Goal: Transaction & Acquisition: Book appointment/travel/reservation

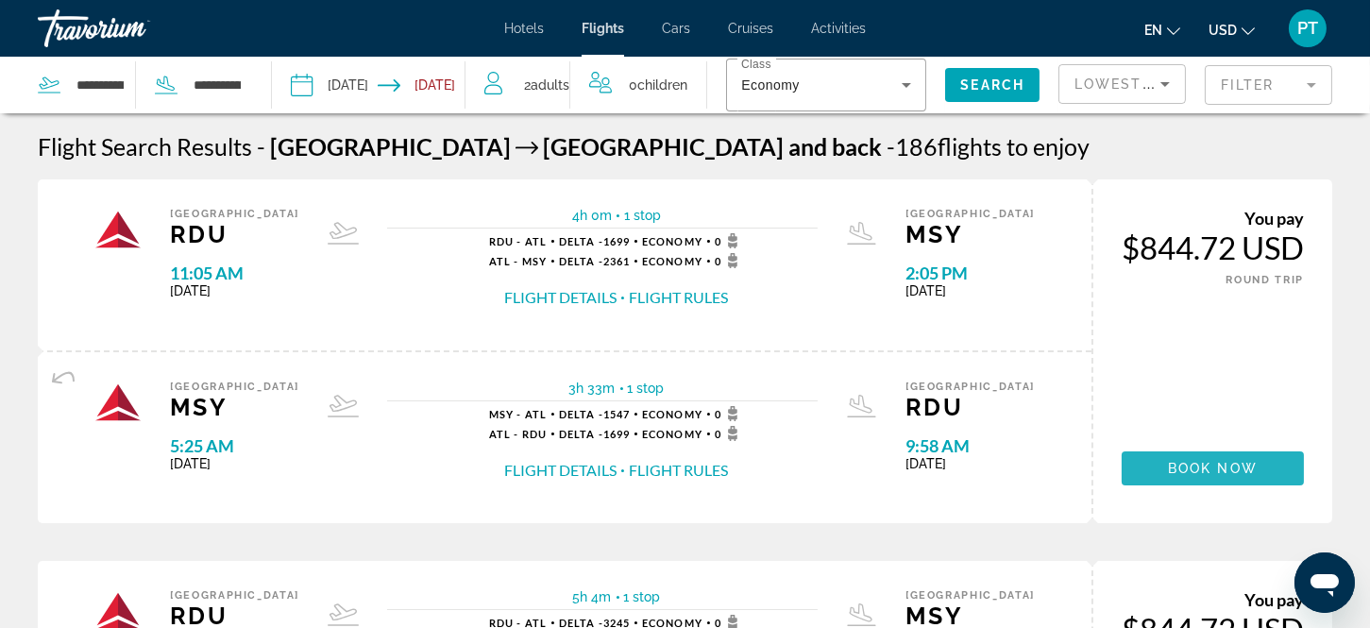
click at [1202, 454] on span "Main content" at bounding box center [1212, 468] width 182 height 45
click at [994, 72] on span "Search widget" at bounding box center [992, 84] width 94 height 45
click at [997, 81] on span "Search" at bounding box center [992, 84] width 64 height 15
click at [530, 83] on div "2 Adult Adults" at bounding box center [526, 85] width 85 height 26
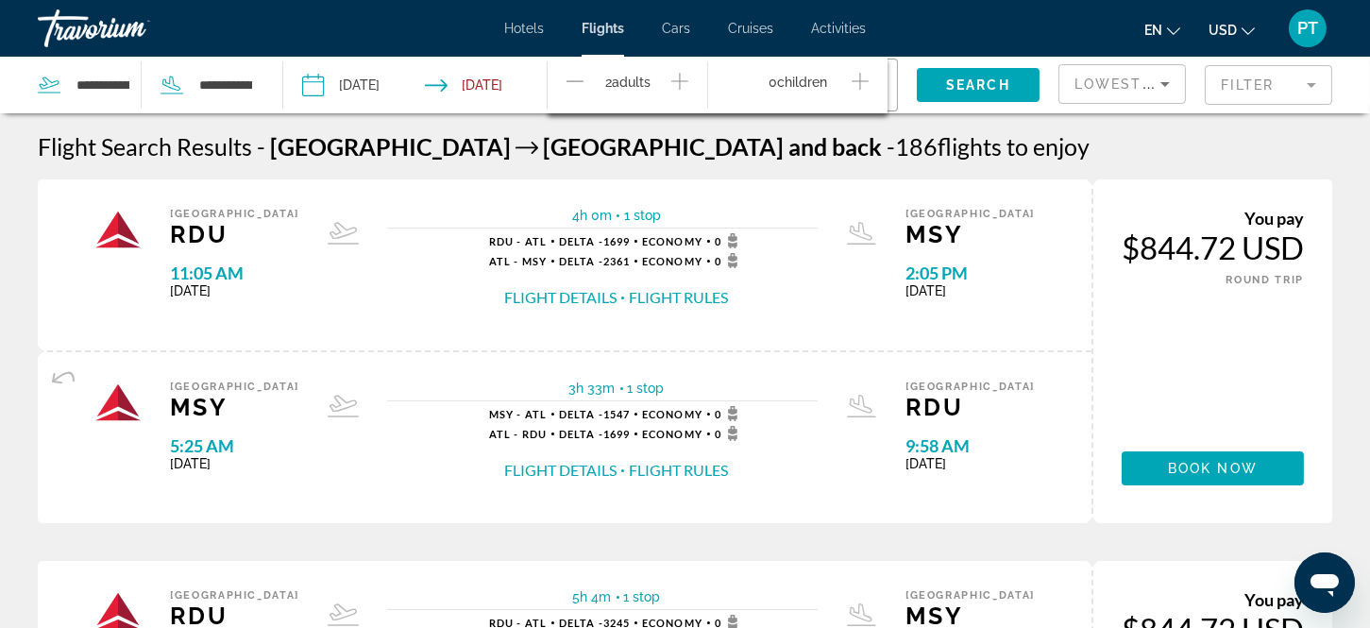
click at [677, 76] on icon "Increment adults" at bounding box center [679, 81] width 17 height 23
click at [571, 73] on icon "Decrement adults" at bounding box center [574, 81] width 17 height 23
click at [670, 73] on div "1 Adult Adults" at bounding box center [636, 85] width 141 height 33
click at [678, 77] on icon "Increment adults" at bounding box center [679, 81] width 17 height 23
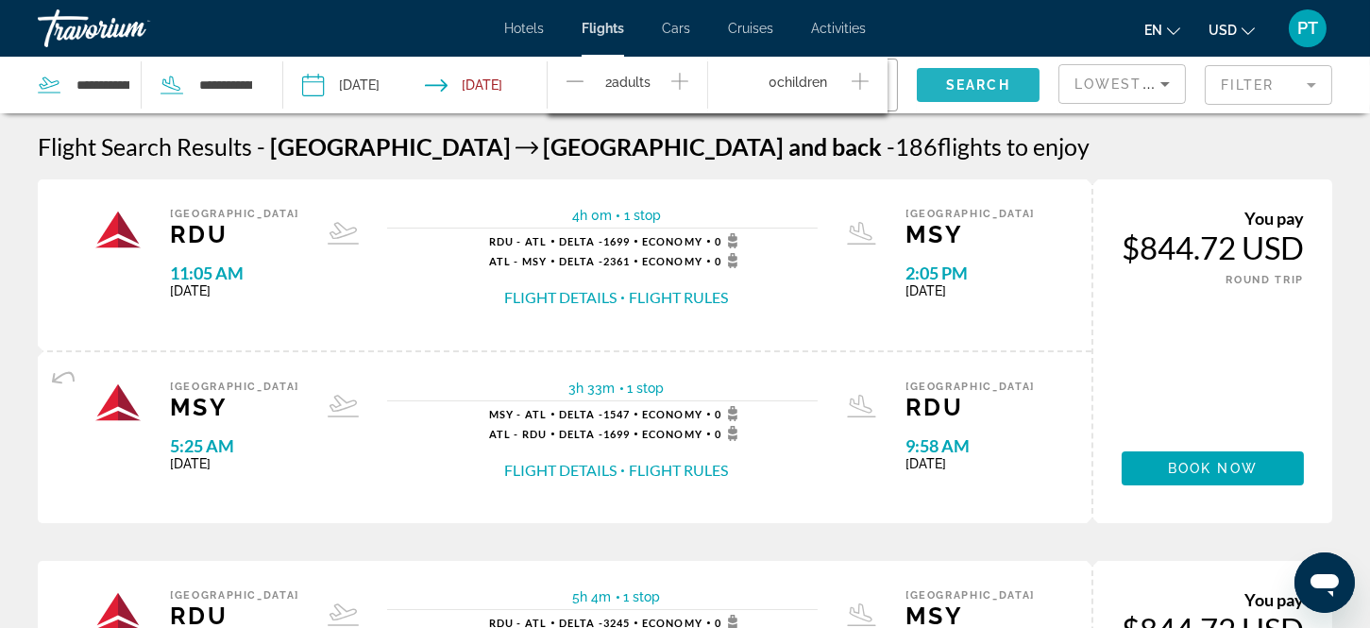
click at [946, 89] on span "Search" at bounding box center [978, 84] width 64 height 15
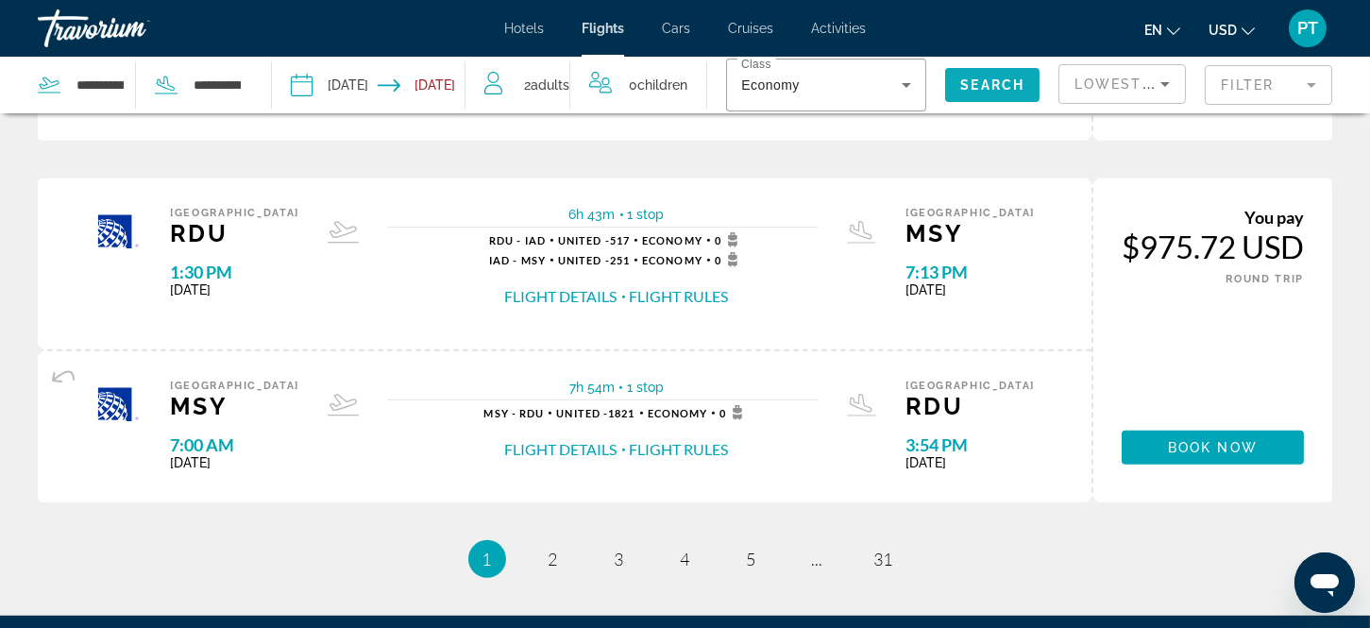
scroll to position [1929, 0]
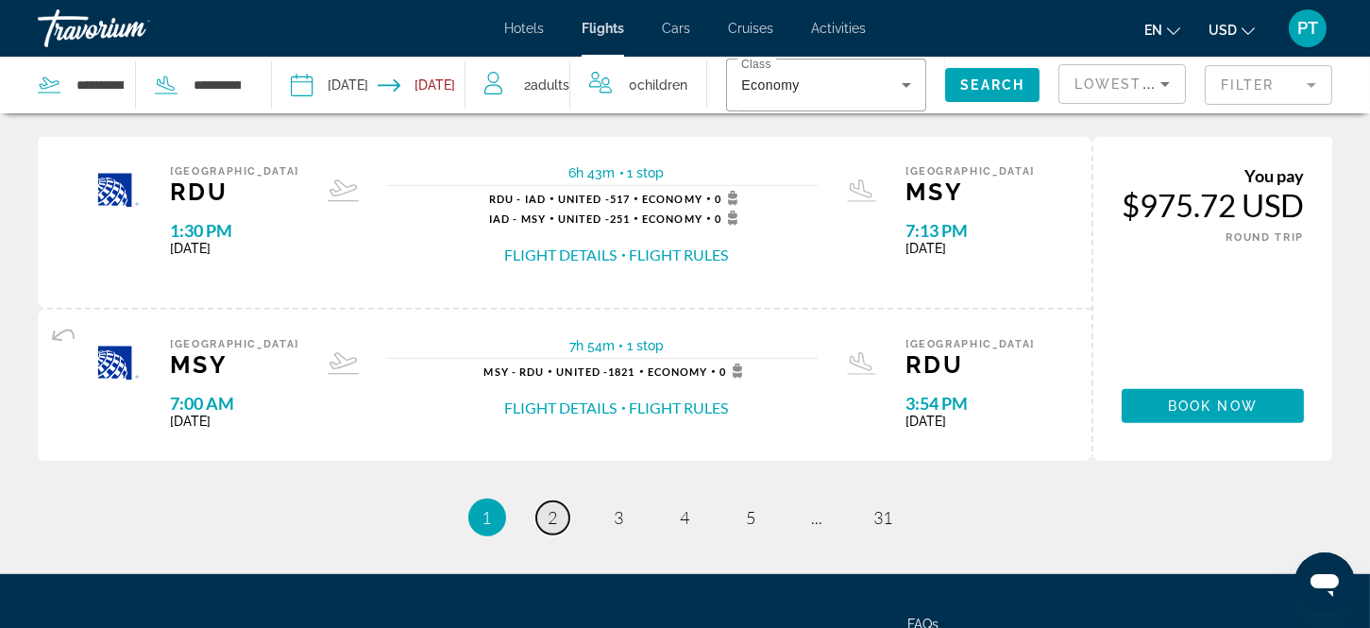
click at [554, 511] on span "2" at bounding box center [552, 517] width 9 height 21
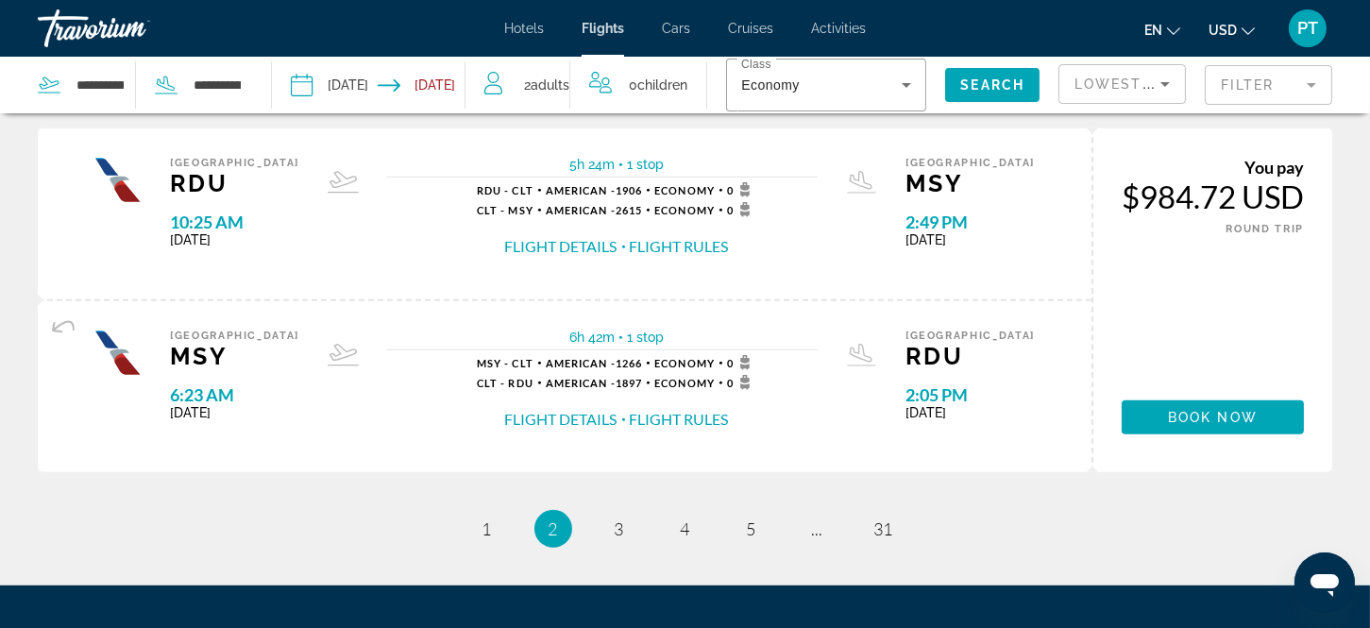
scroll to position [1888, 0]
